Goal: Navigation & Orientation: Find specific page/section

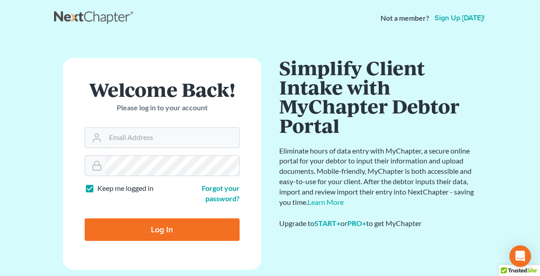
type input "[PERSON_NAME][EMAIL_ADDRESS][PERSON_NAME][DOMAIN_NAME]"
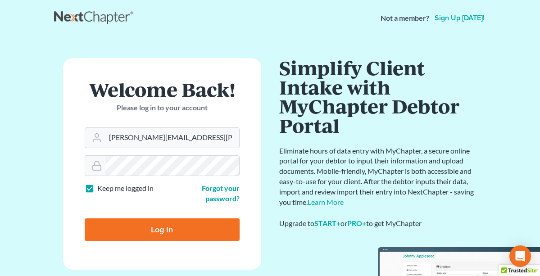
click at [169, 230] on input "Log In" at bounding box center [162, 230] width 155 height 23
type input "Thinking..."
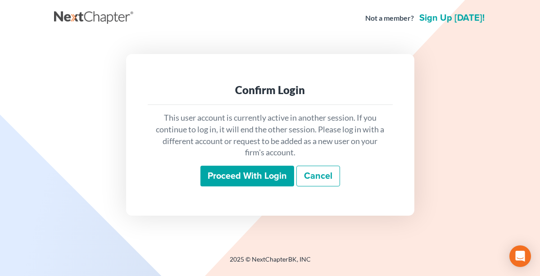
click at [240, 176] on input "Proceed with login" at bounding box center [248, 176] width 94 height 21
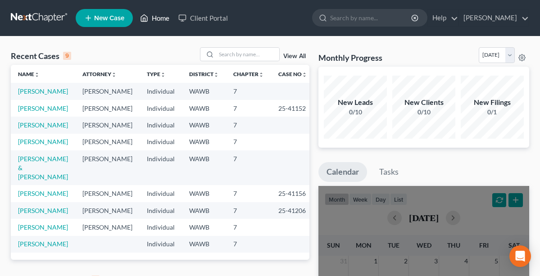
click at [160, 18] on link "Home" at bounding box center [155, 18] width 38 height 16
click at [151, 20] on link "Home" at bounding box center [155, 18] width 38 height 16
click at [151, 18] on link "Home" at bounding box center [155, 18] width 38 height 16
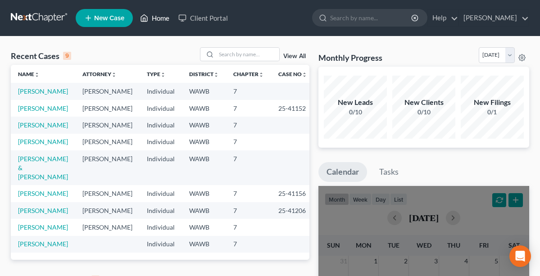
click at [163, 18] on link "Home" at bounding box center [155, 18] width 38 height 16
click at [159, 17] on link "Home" at bounding box center [155, 18] width 38 height 16
click at [45, 26] on link at bounding box center [40, 18] width 58 height 16
click at [156, 18] on link "Home" at bounding box center [155, 18] width 38 height 16
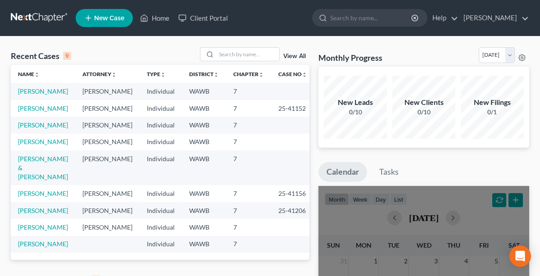
click at [251, 23] on ul "New Case Home Client Portal - No Result - See all results Or Press Enter... Hel…" at bounding box center [303, 17] width 454 height 23
click at [167, 17] on link "Home" at bounding box center [155, 18] width 38 height 16
